Goal: Transaction & Acquisition: Book appointment/travel/reservation

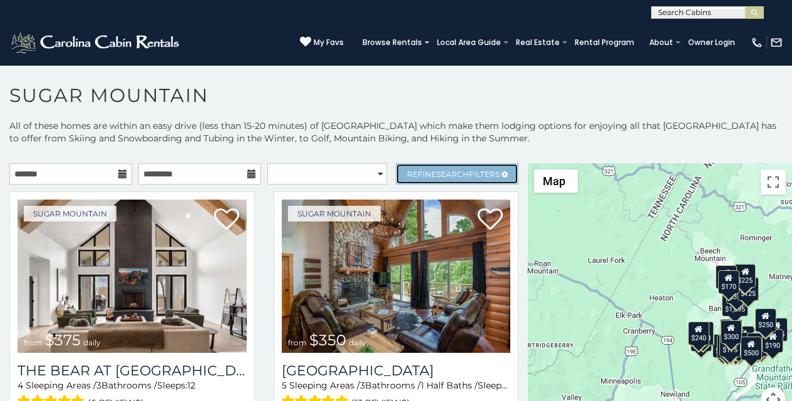
click at [406, 165] on link "Refine Search Filters" at bounding box center [456, 173] width 123 height 21
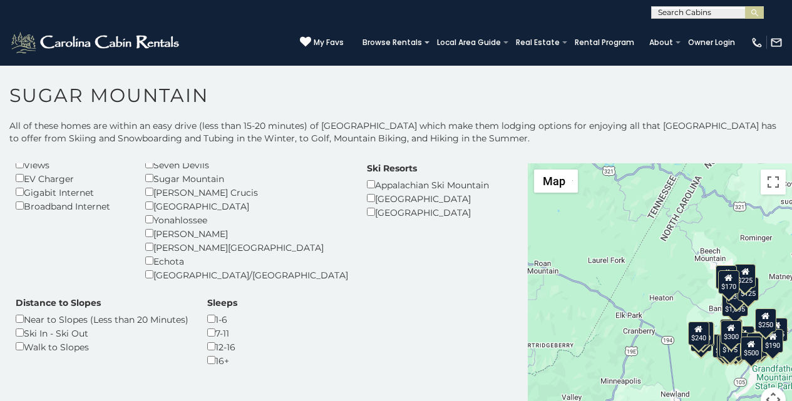
scroll to position [462, 0]
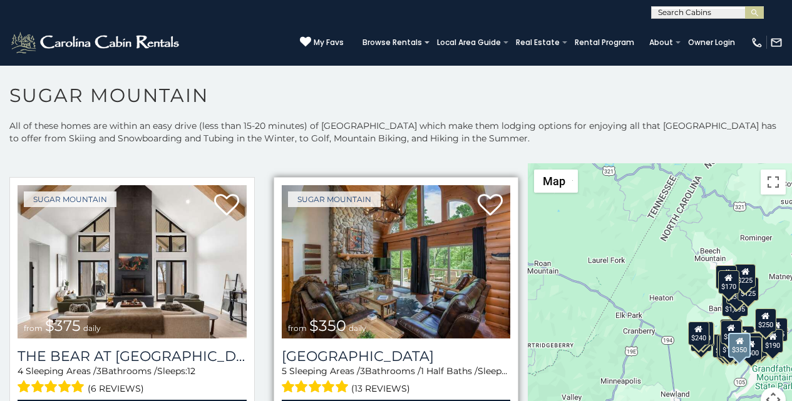
click at [285, 185] on img at bounding box center [396, 261] width 229 height 153
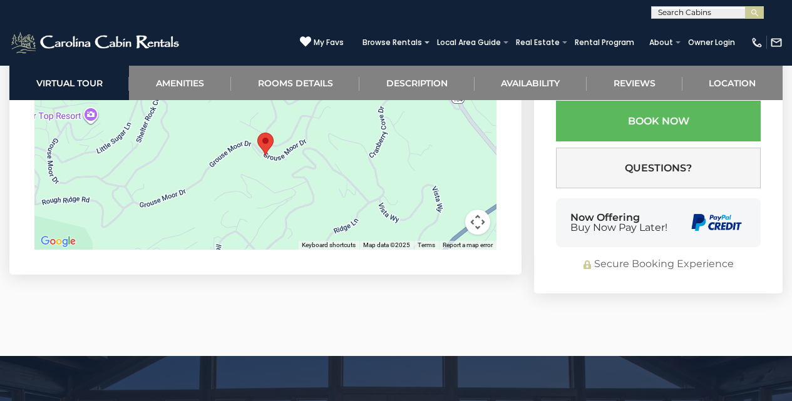
scroll to position [3597, 0]
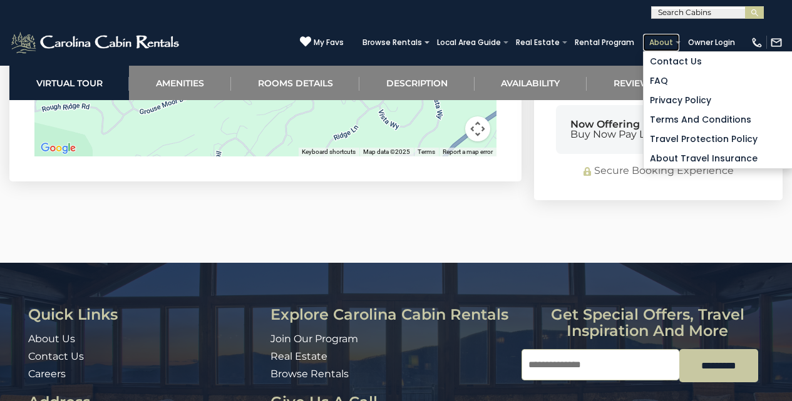
click at [660, 36] on link "About" at bounding box center [661, 43] width 36 height 18
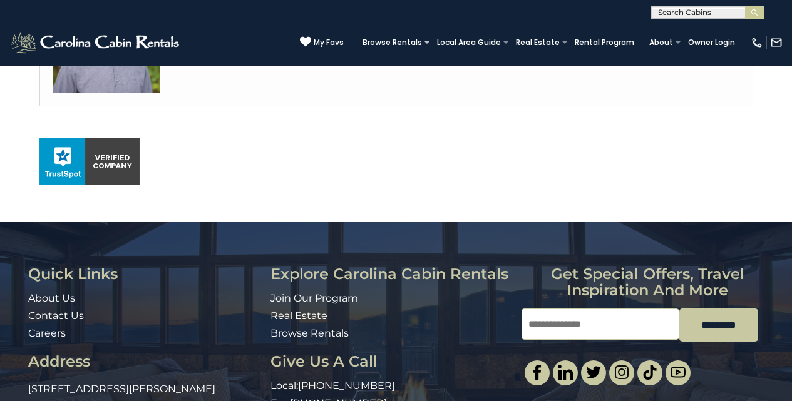
scroll to position [701, 0]
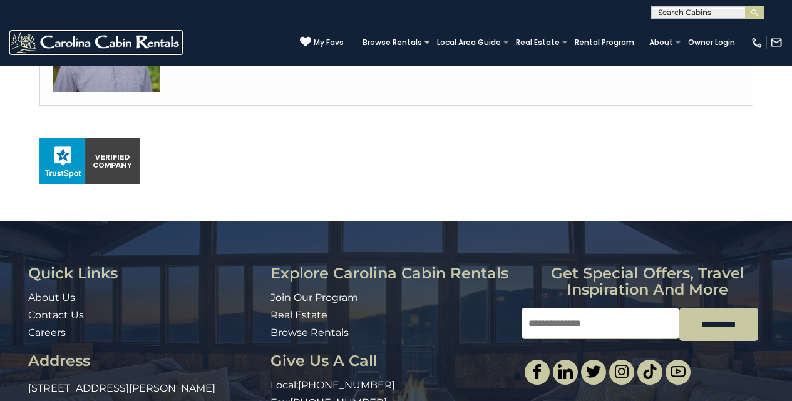
click at [12, 33] on img at bounding box center [95, 42] width 173 height 25
